Goal: Navigation & Orientation: Find specific page/section

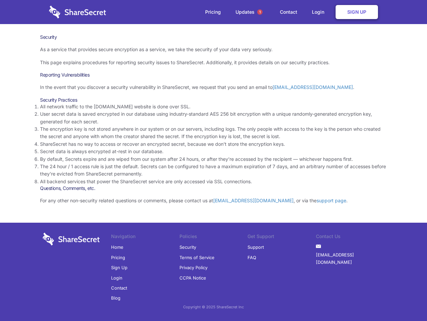
click at [214, 160] on li "By default, Secrets expire and are wiped from our system after 24 hours, or aft…" at bounding box center [213, 158] width 347 height 7
click at [260, 12] on span "1" at bounding box center [259, 11] width 5 height 5
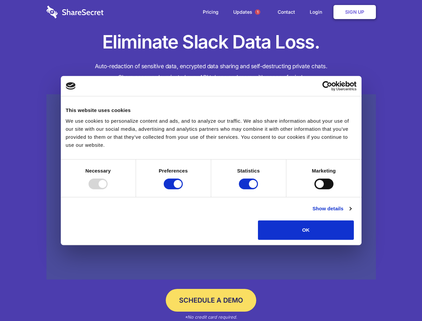
click at [108, 189] on div at bounding box center [97, 183] width 19 height 11
click at [183, 189] on input "Preferences" at bounding box center [173, 183] width 19 height 11
checkbox input "false"
click at [249, 189] on input "Statistics" at bounding box center [248, 183] width 19 height 11
checkbox input "false"
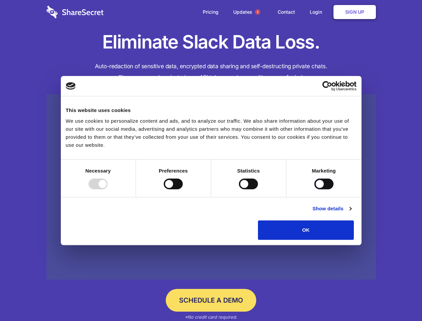
click at [314, 189] on input "Marketing" at bounding box center [323, 183] width 19 height 11
checkbox input "true"
click at [351, 212] on link "Show details" at bounding box center [331, 208] width 39 height 8
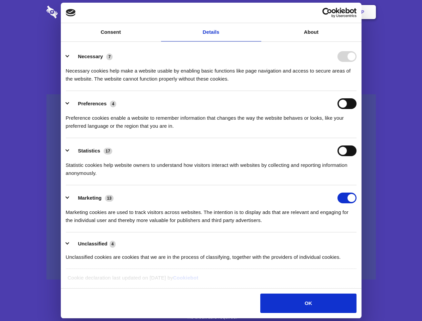
click at [356, 91] on li "Necessary 7 Necessary cookies help make a website usable by enabling basic func…" at bounding box center [211, 67] width 291 height 47
click at [257, 12] on span "1" at bounding box center [257, 11] width 5 height 5
